Goal: Information Seeking & Learning: Check status

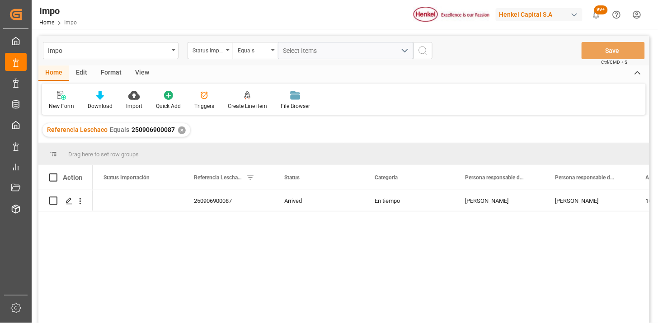
click at [178, 130] on div "✕" at bounding box center [182, 131] width 8 height 8
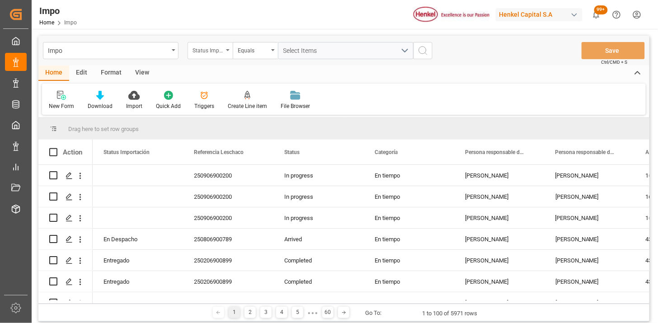
click at [215, 51] on div "Status Importación" at bounding box center [208, 49] width 31 height 10
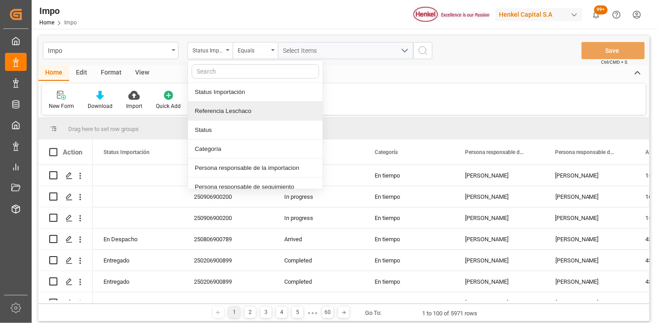
drag, startPoint x: 235, startPoint y: 109, endPoint x: 279, endPoint y: 60, distance: 66.3
click at [236, 109] on div "Referencia Leschaco" at bounding box center [255, 111] width 135 height 19
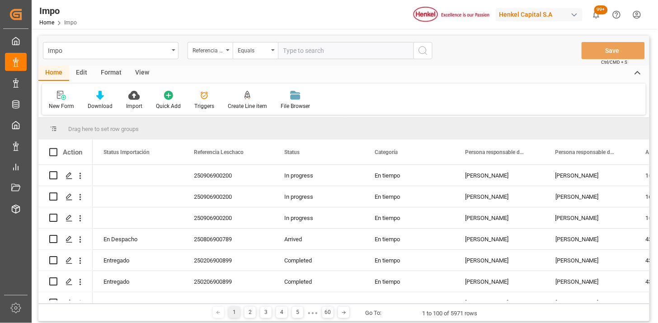
click at [282, 56] on input "text" at bounding box center [346, 50] width 136 height 17
type input "250806900119"
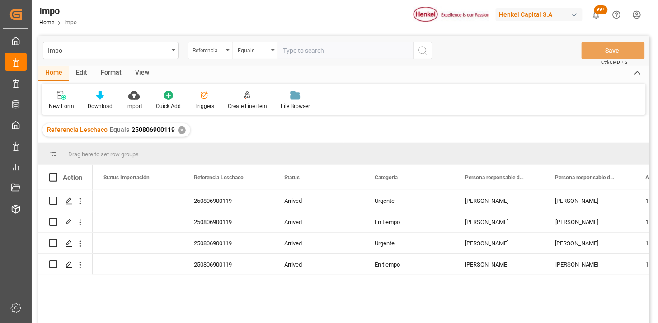
click at [141, 74] on div "View" at bounding box center [142, 73] width 28 height 15
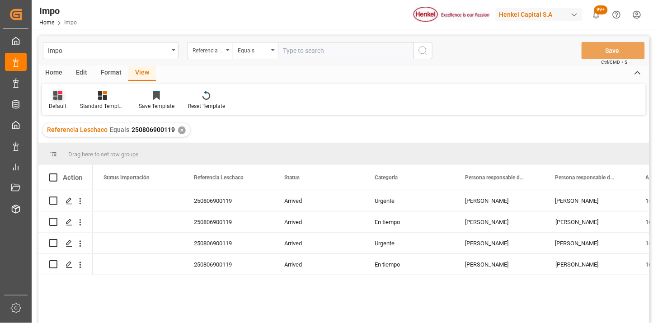
click at [63, 95] on div at bounding box center [58, 94] width 18 height 9
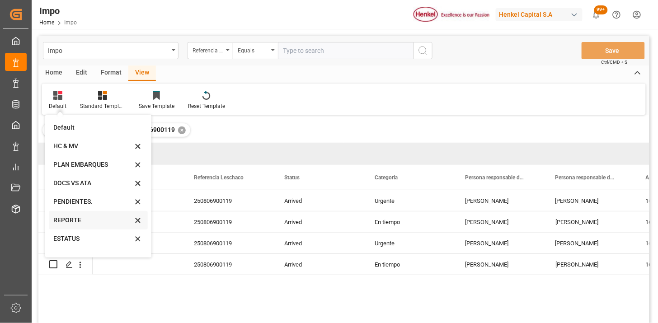
click at [80, 225] on div "REPORTE" at bounding box center [92, 220] width 79 height 9
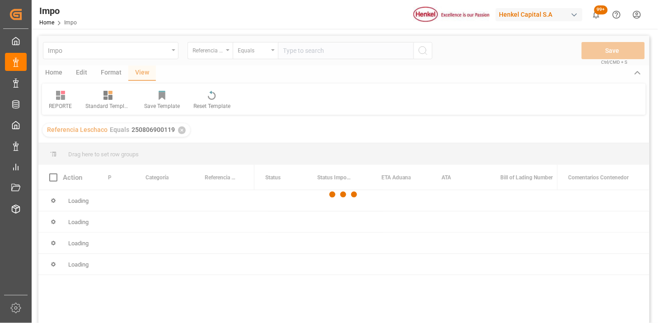
scroll to position [50, 0]
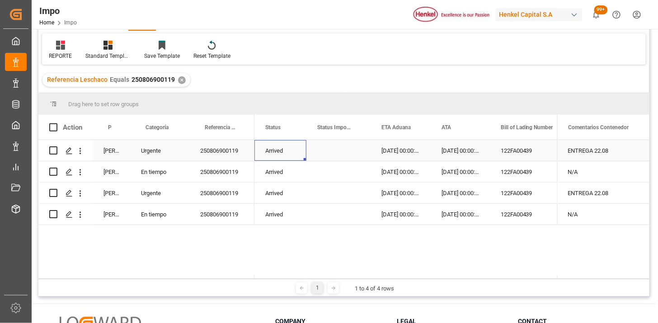
click at [260, 145] on div "Arrived" at bounding box center [281, 150] width 52 height 21
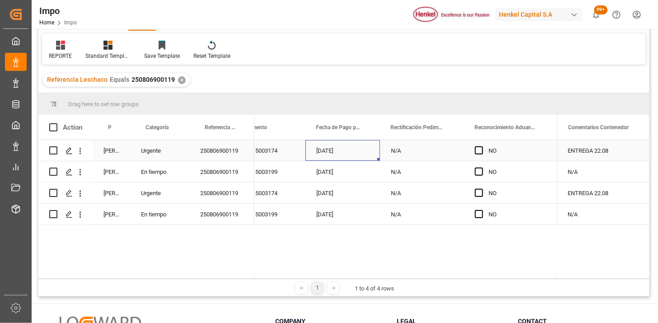
scroll to position [0, 649]
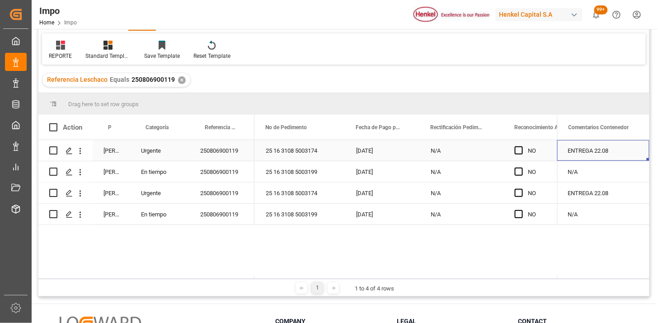
click at [620, 155] on div "ENTREGA 22.08" at bounding box center [604, 150] width 92 height 21
click at [620, 155] on input "ENTREGA 22.08" at bounding box center [604, 155] width 78 height 17
type input "ENTREGA 22.08 | SE REPROGRAMA DESPACHO POR SATURACIÓN EN PUERTO"
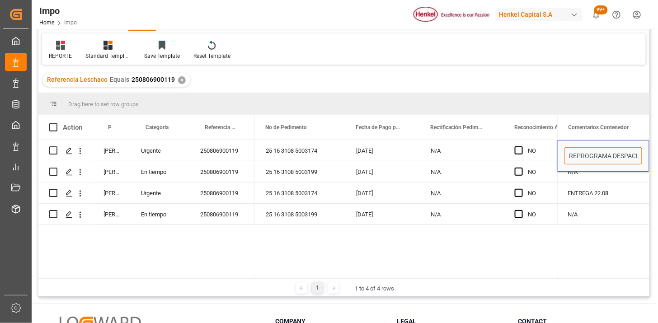
scroll to position [0, 50]
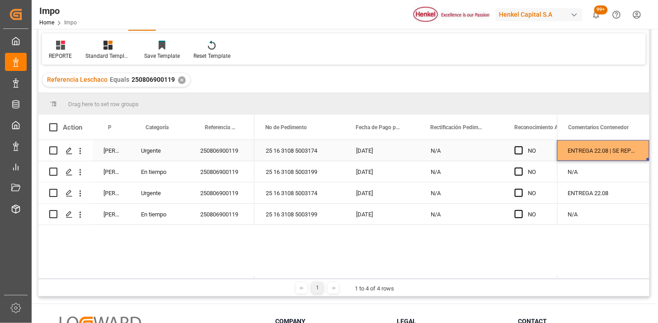
click at [593, 155] on div "ENTREGA 22.08 | SE REPROGRAMA DESPACHO POR SATURACIÓN EN PUERTO" at bounding box center [604, 150] width 92 height 21
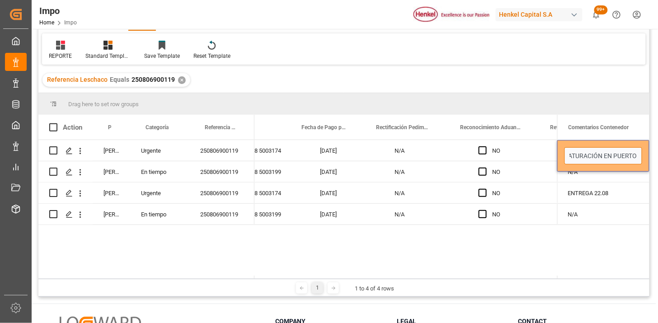
scroll to position [0, 722]
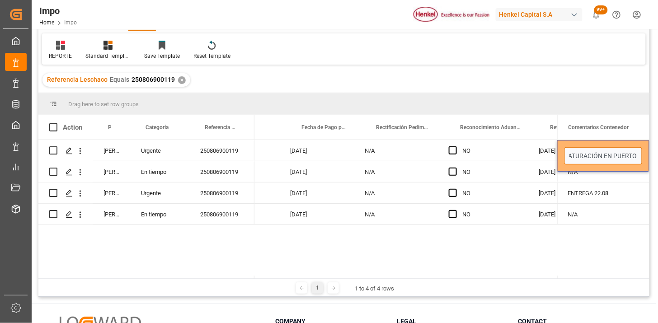
drag, startPoint x: 617, startPoint y: 158, endPoint x: 660, endPoint y: 186, distance: 51.4
click at [658, 186] on html "Created by potrace 1.15, written by [PERSON_NAME] [DATE]-[DATE] Created by potr…" at bounding box center [329, 161] width 658 height 323
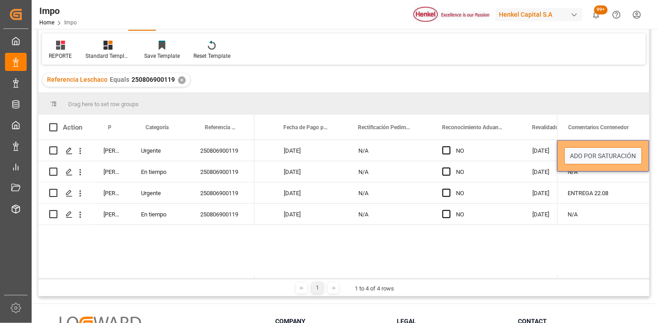
scroll to position [0, 135]
type input "ENTREGA 22.08 | DESPACHO REPROGRAMADO POR SATURACIÓN EN PUERTO"
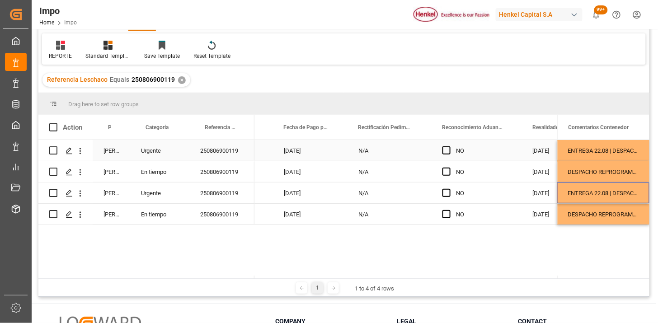
click at [611, 151] on div "ENTREGA 22.08 | DESPACHO REPROGRAMADO POR SATURACIÓN EN PUERTO" at bounding box center [604, 150] width 92 height 21
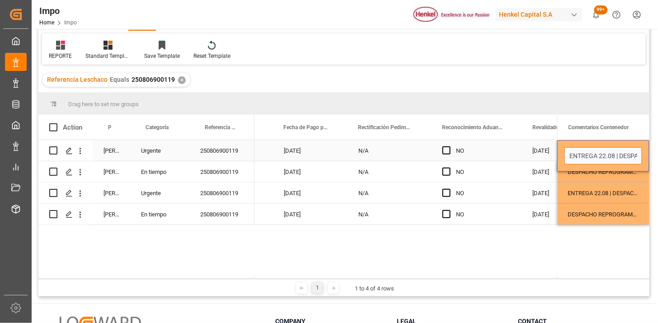
click at [611, 151] on input "ENTREGA 22.08 | DESPACHO REPROGRAMADO POR SATURACIÓN EN PUERTO" at bounding box center [604, 155] width 78 height 17
type input "ENTREGA 22.08 | DESPACHO REPROGRAMADO POR SATURACIÓN EN PUERTO (FECHA INICIAL 2…"
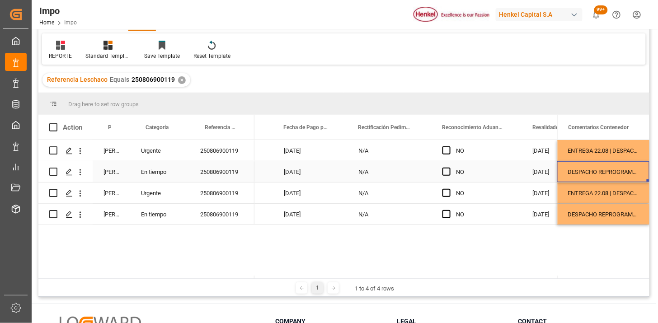
click at [614, 175] on div "DESPACHO REPROGRAMADO POR SATURACIÓN EN PUERTO" at bounding box center [604, 171] width 92 height 21
click at [614, 175] on input "DESPACHO REPROGRAMADO POR SATURACIÓN EN PUERTO" at bounding box center [604, 177] width 78 height 17
type input "DESPACHO REPROGRAMADO POR SATURACIÓN EN PUERTO (FECHA INICIAL 20.08)"
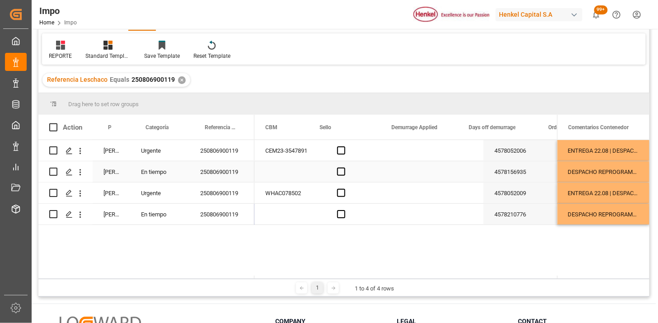
scroll to position [0, 2060]
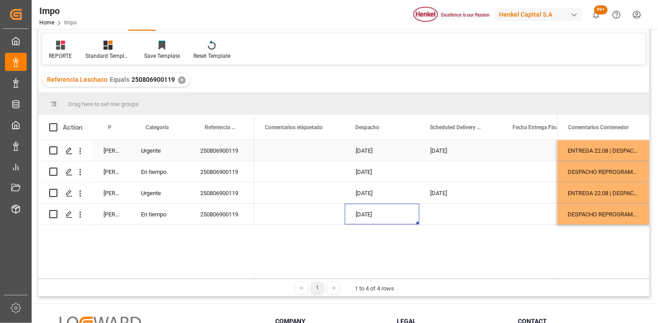
click at [380, 152] on div "[DATE]" at bounding box center [382, 150] width 75 height 21
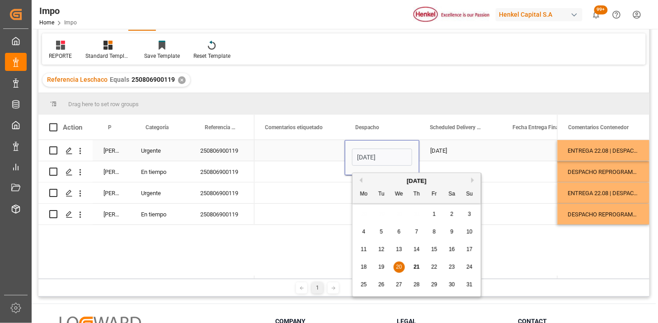
click at [380, 152] on input "[DATE]" at bounding box center [382, 157] width 60 height 17
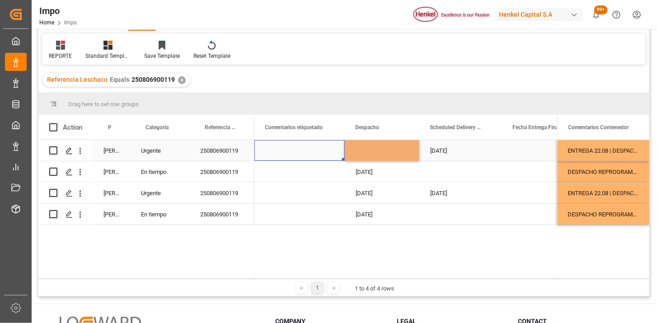
click at [317, 151] on div "Press SPACE to select this row." at bounding box center [300, 150] width 90 height 21
click at [367, 158] on div "Press SPACE to select this row." at bounding box center [382, 150] width 75 height 21
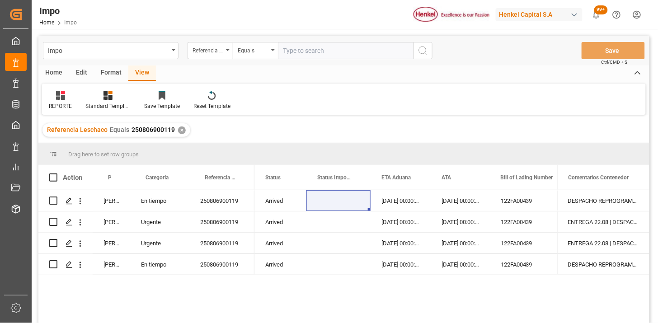
click at [299, 44] on input "text" at bounding box center [346, 50] width 136 height 17
paste input "250915080032"
type input "250915080032"
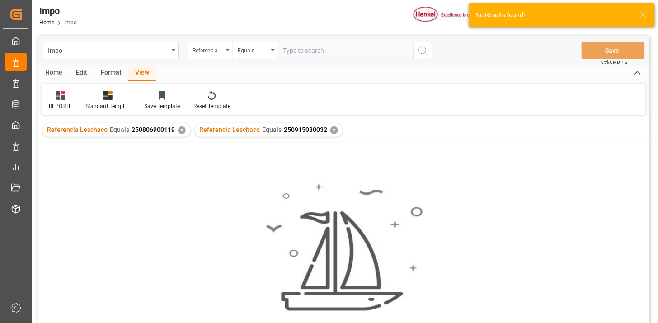
click at [180, 131] on div "✕" at bounding box center [182, 131] width 8 height 8
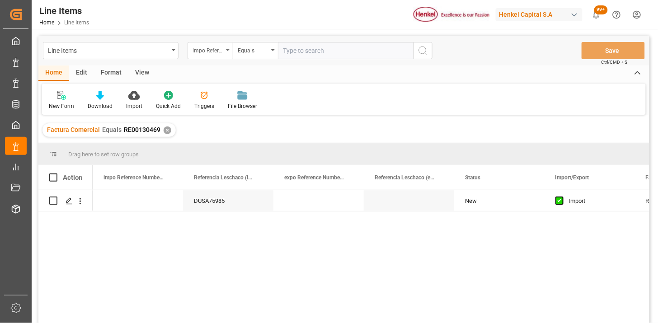
click at [229, 51] on icon "open menu" at bounding box center [228, 50] width 4 height 2
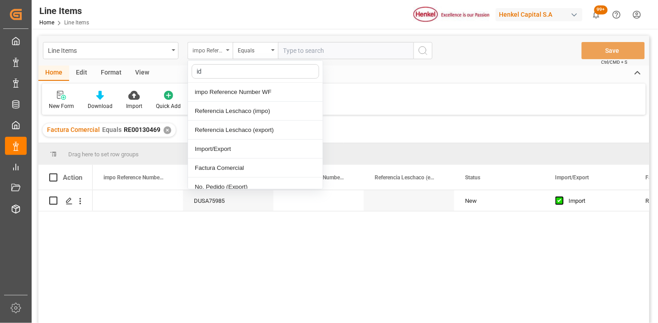
type input "idh"
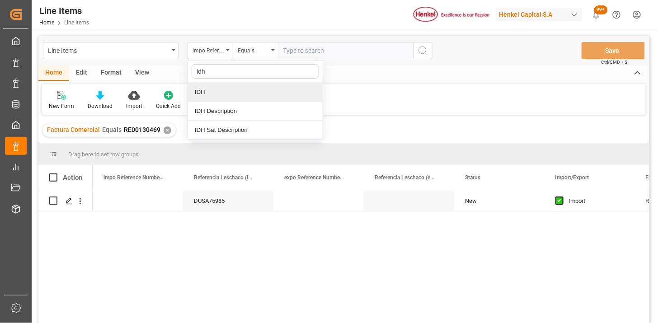
click at [213, 95] on div "IDH" at bounding box center [255, 92] width 135 height 19
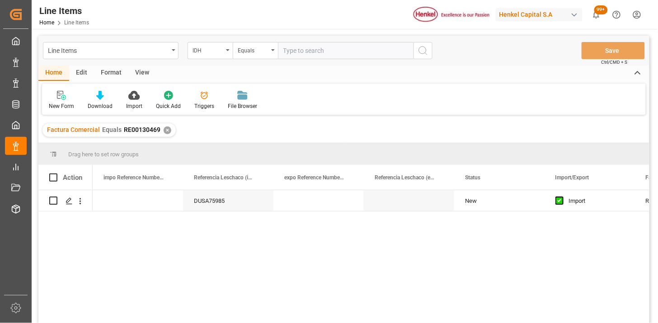
click at [295, 53] on input "text" at bounding box center [346, 50] width 136 height 17
paste input "2582696"
type input "2582696"
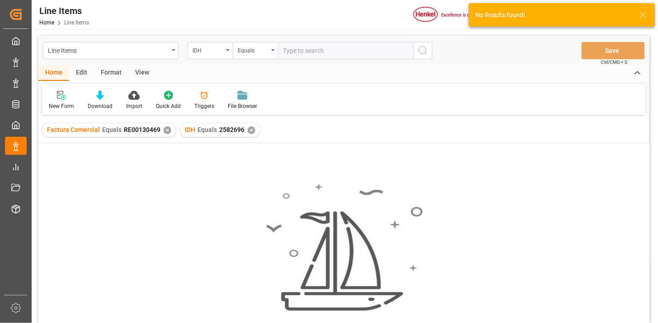
click at [166, 128] on div "✕" at bounding box center [168, 131] width 8 height 8
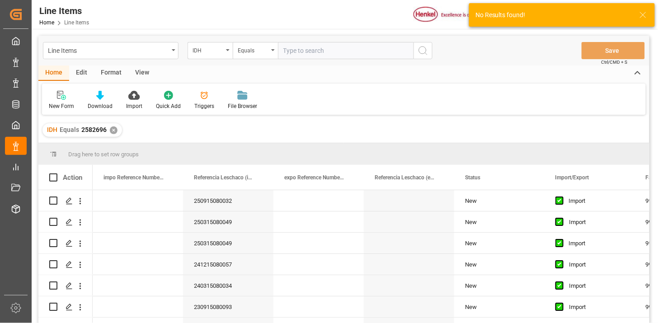
scroll to position [50, 0]
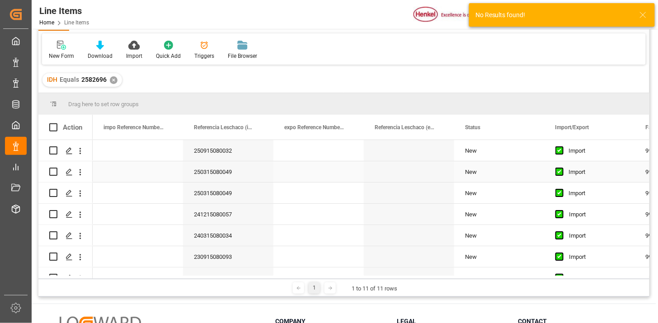
click at [233, 177] on div "250315080049" at bounding box center [228, 171] width 90 height 21
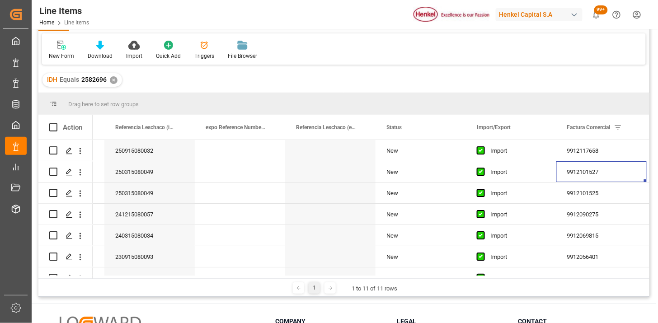
scroll to position [0, 0]
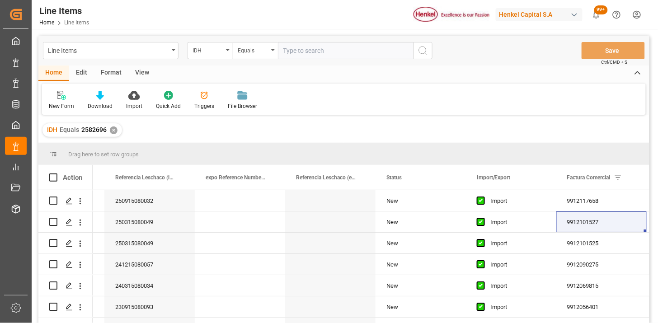
click at [148, 76] on div "View" at bounding box center [142, 73] width 28 height 15
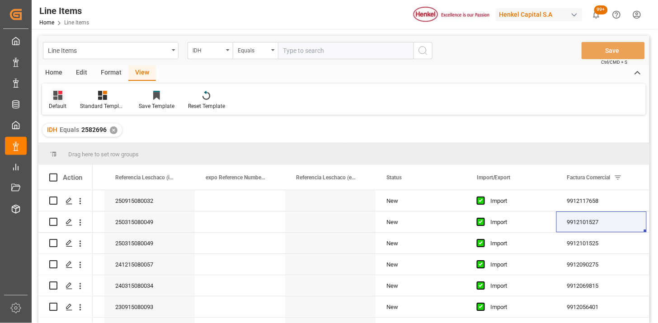
click at [54, 107] on div "Default" at bounding box center [58, 106] width 18 height 8
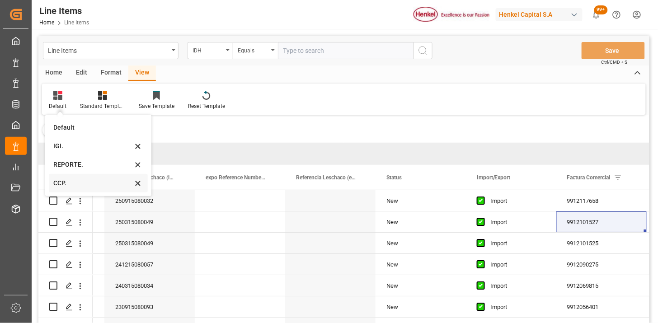
click at [59, 185] on div "CCP." at bounding box center [92, 183] width 79 height 9
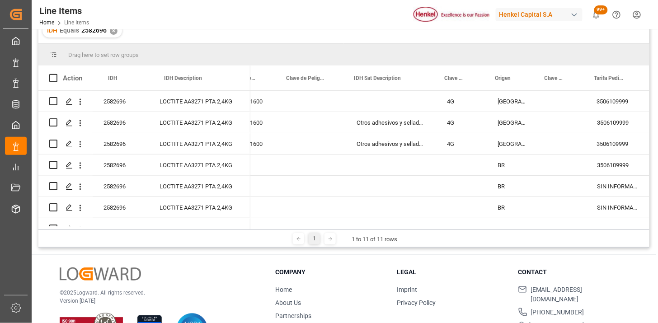
scroll to position [100, 0]
click at [362, 107] on div "Press SPACE to select this row." at bounding box center [391, 100] width 90 height 21
